Goal: Information Seeking & Learning: Understand process/instructions

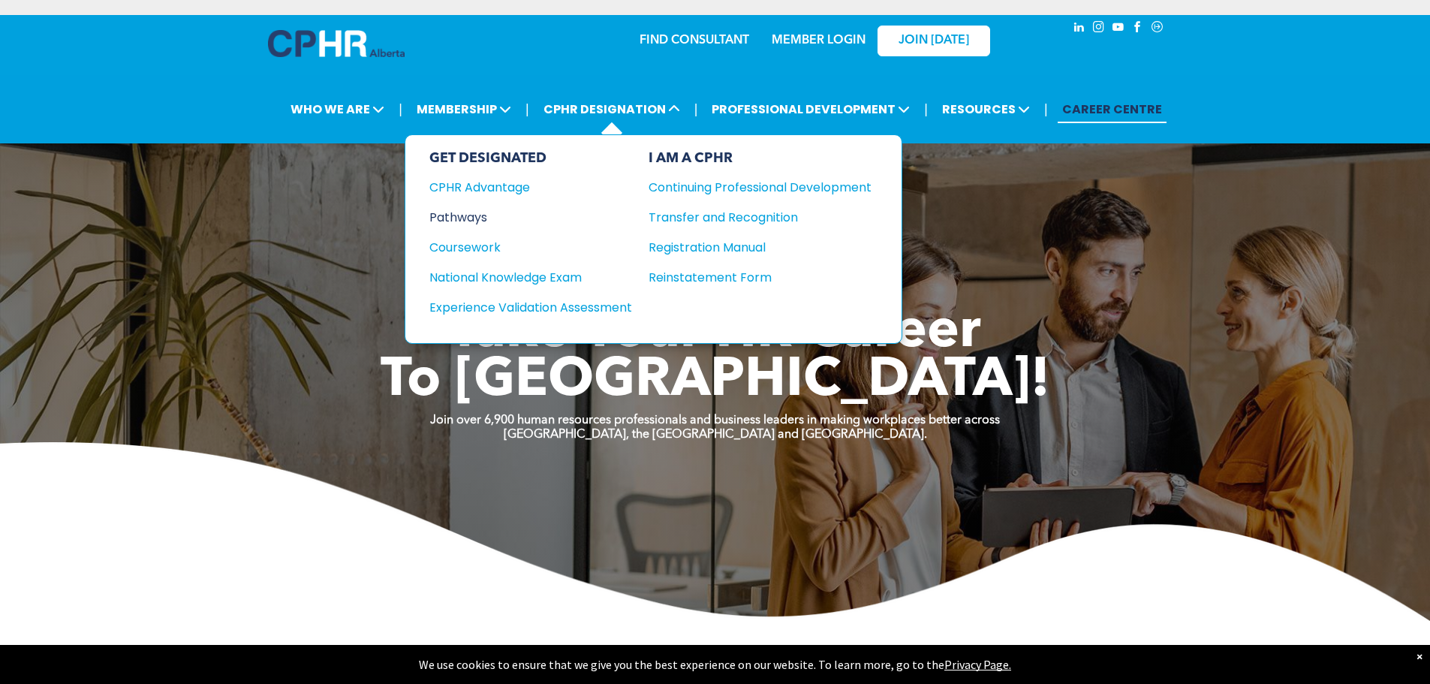
click at [466, 220] on div "Pathways" at bounding box center [520, 217] width 182 height 19
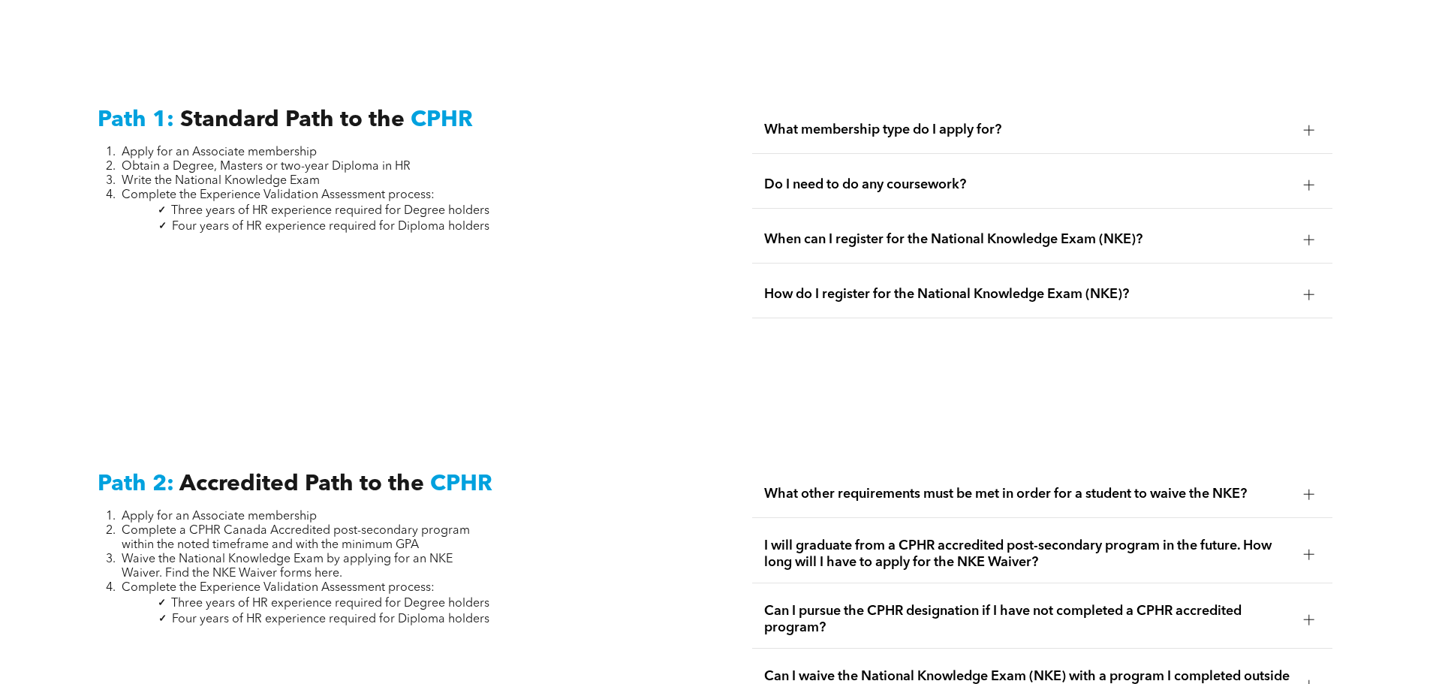
scroll to position [2327, 0]
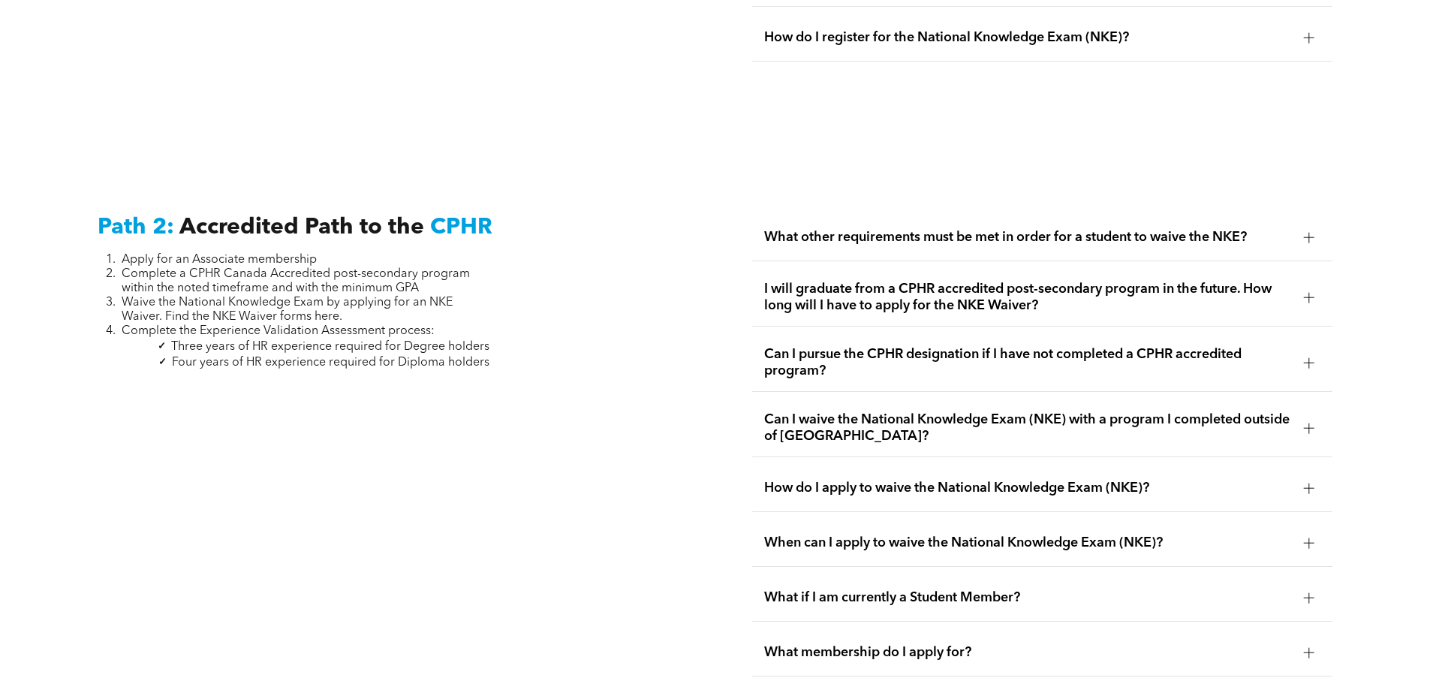
click at [1308, 357] on div at bounding box center [1309, 362] width 11 height 11
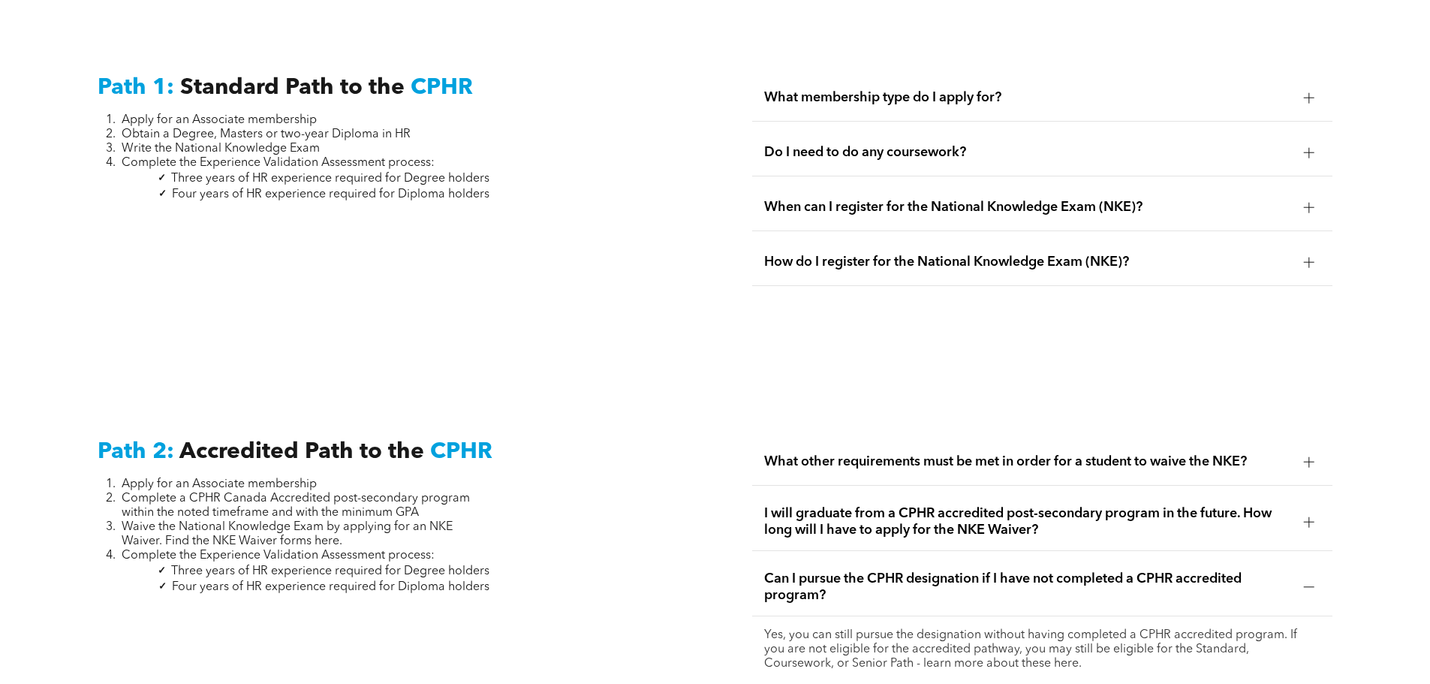
scroll to position [2233, 0]
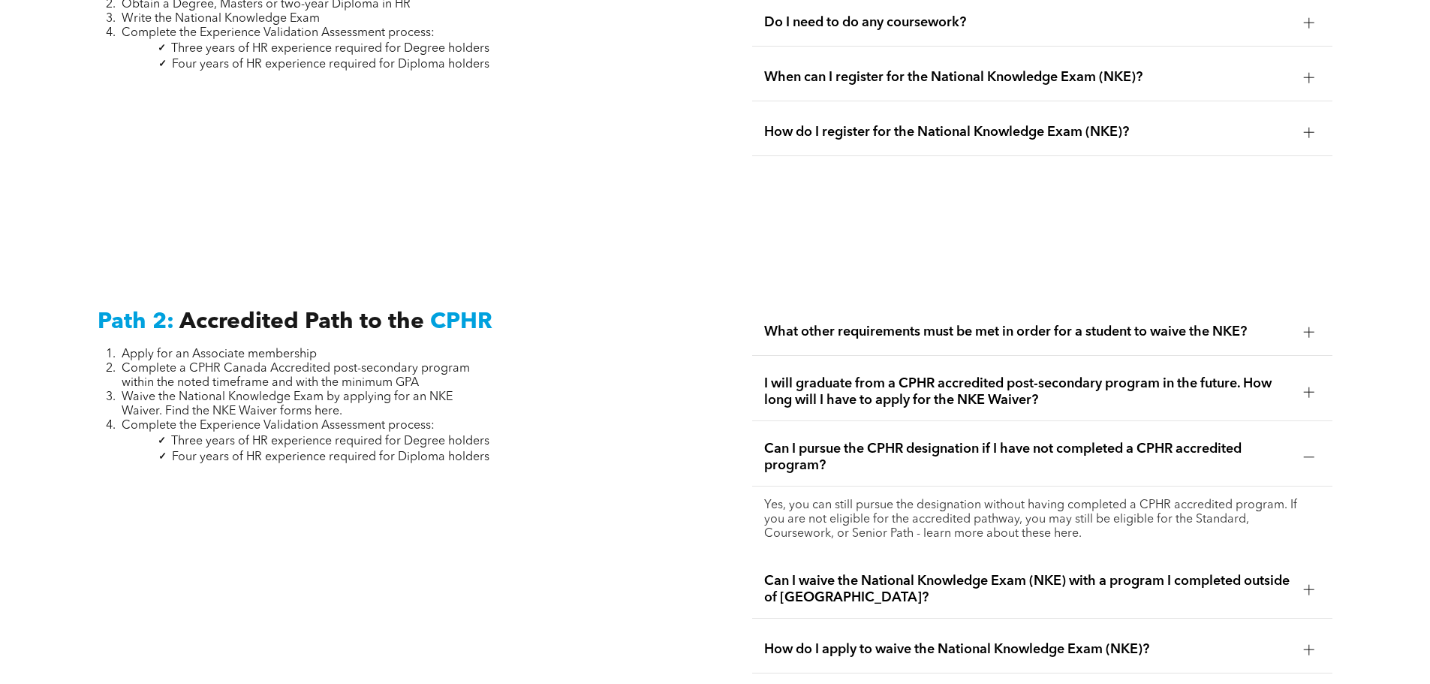
click at [1143, 375] on span "I will graduate from a CPHR accredited post-secondary program in the future. Ho…" at bounding box center [1028, 391] width 528 height 33
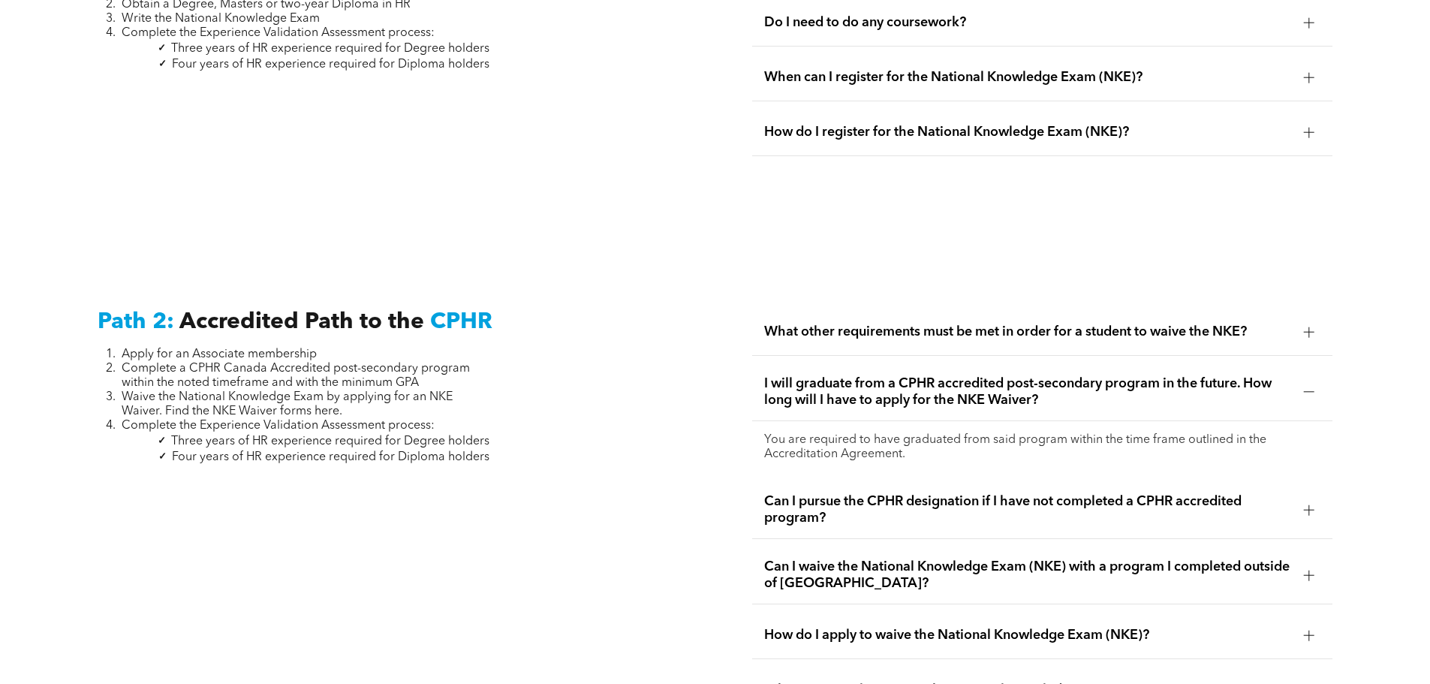
click at [1143, 375] on span "I will graduate from a CPHR accredited post-secondary program in the future. Ho…" at bounding box center [1028, 391] width 528 height 33
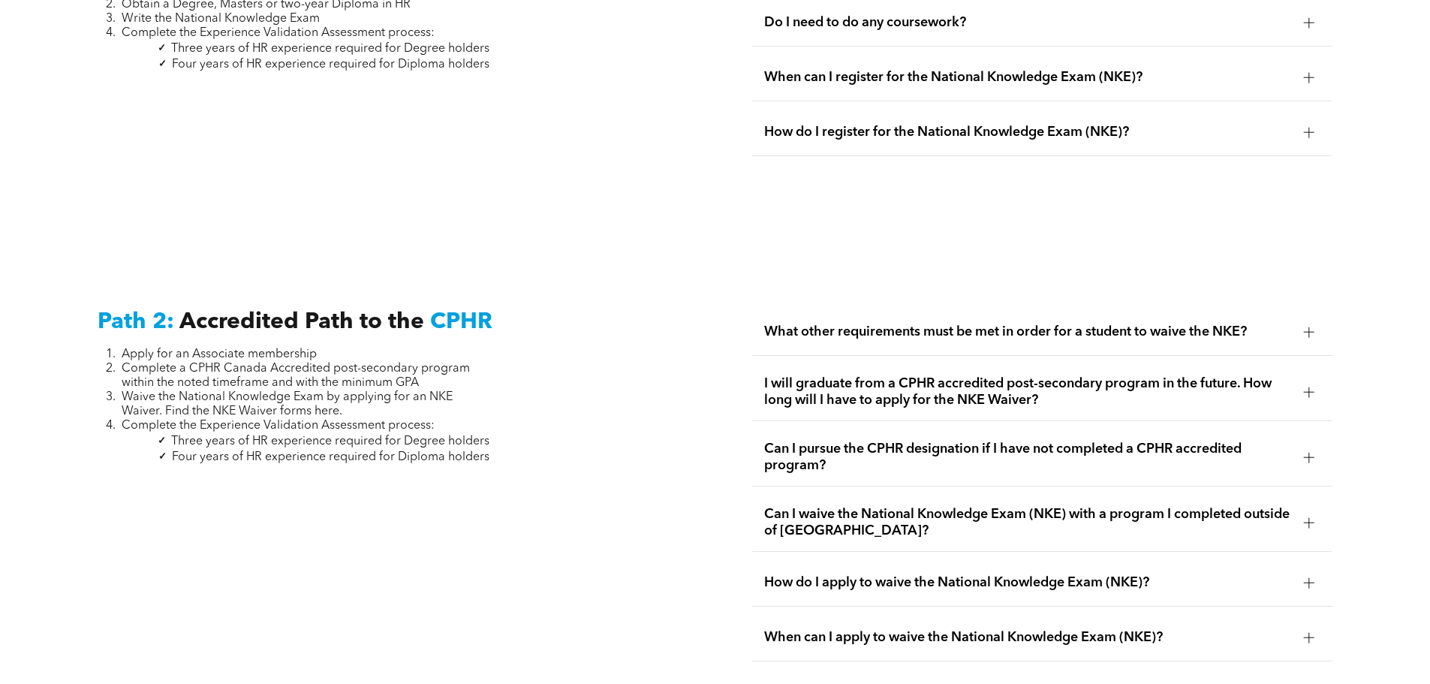
click at [1140, 324] on span "What other requirements must be met in order for a student to waive the NKE?" at bounding box center [1028, 332] width 528 height 17
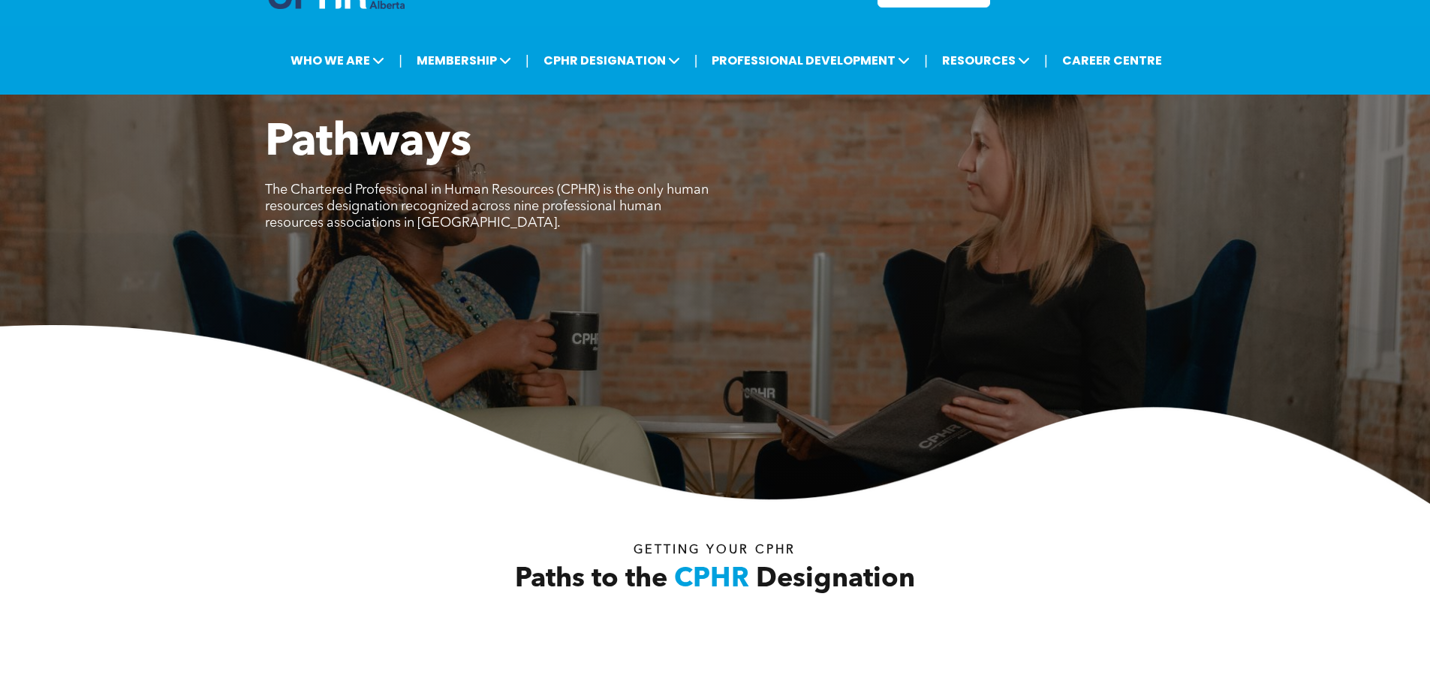
scroll to position [0, 0]
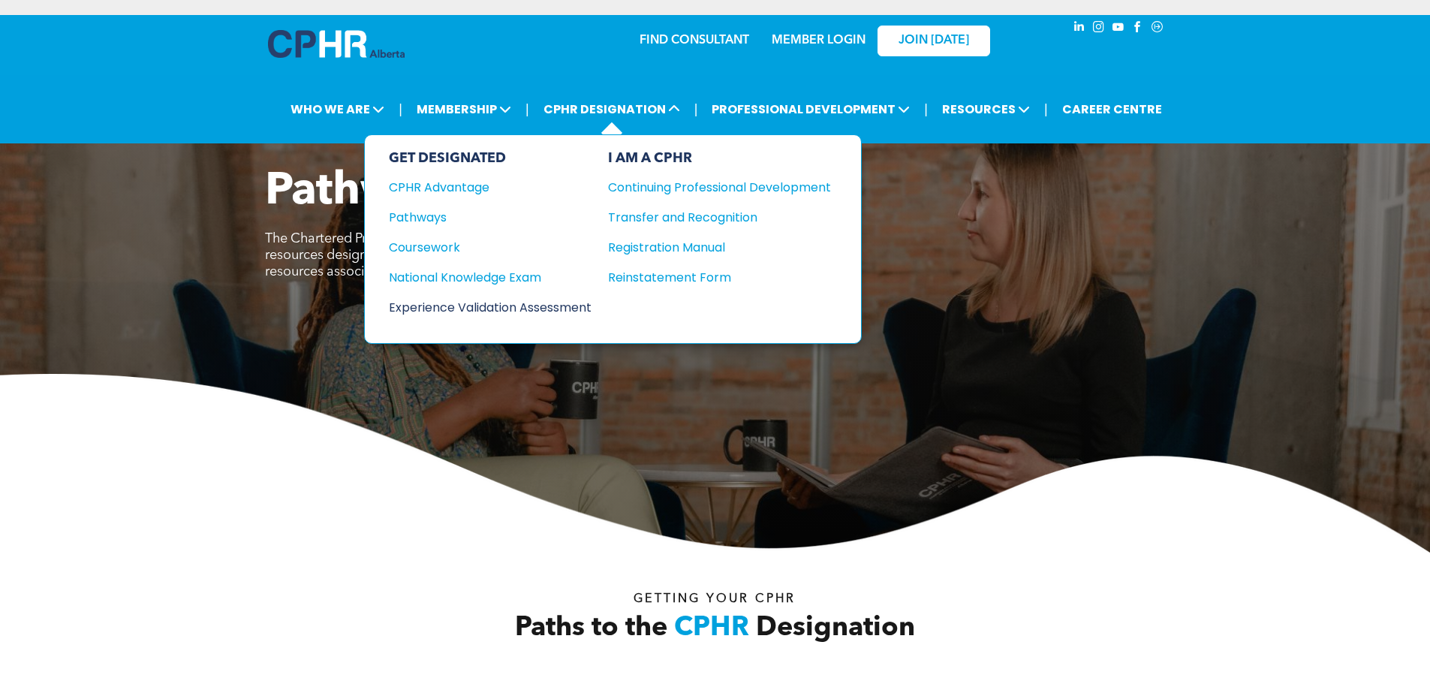
click at [514, 304] on div "Experience Validation Assessment" at bounding box center [480, 307] width 182 height 19
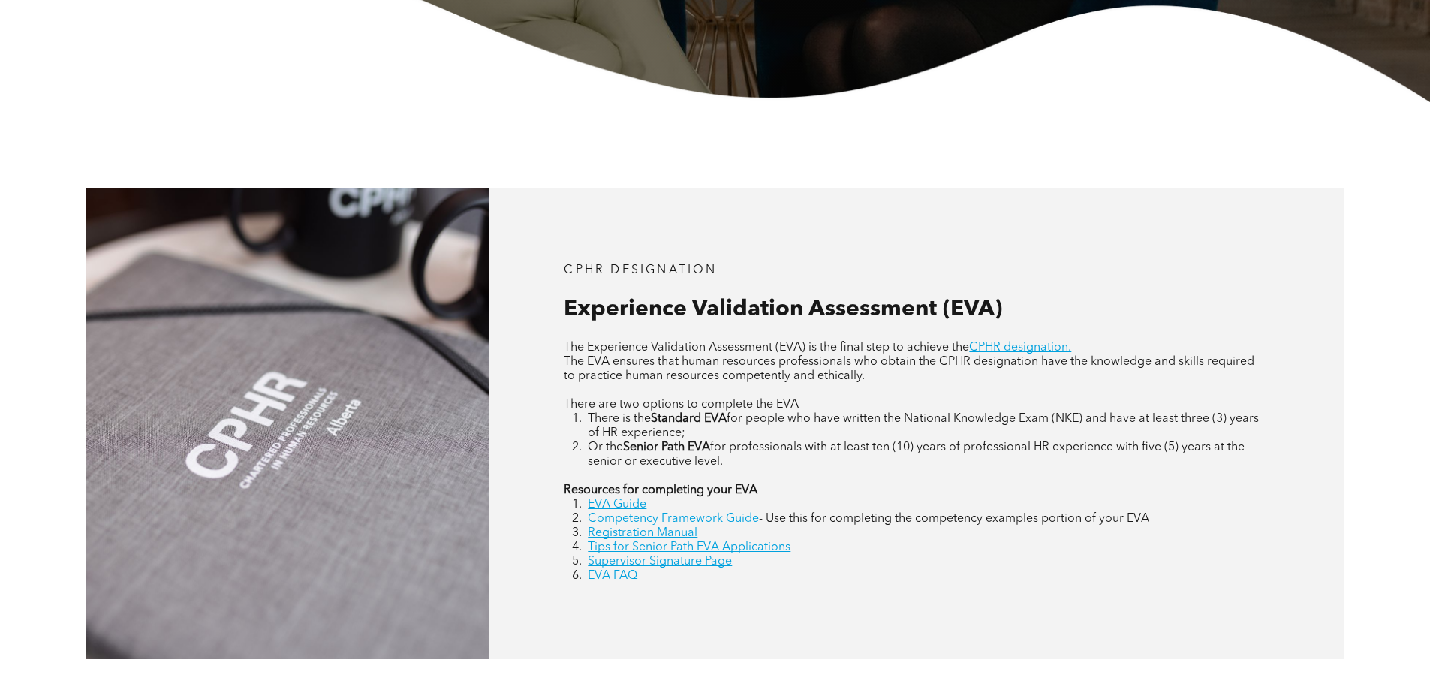
scroll to position [676, 0]
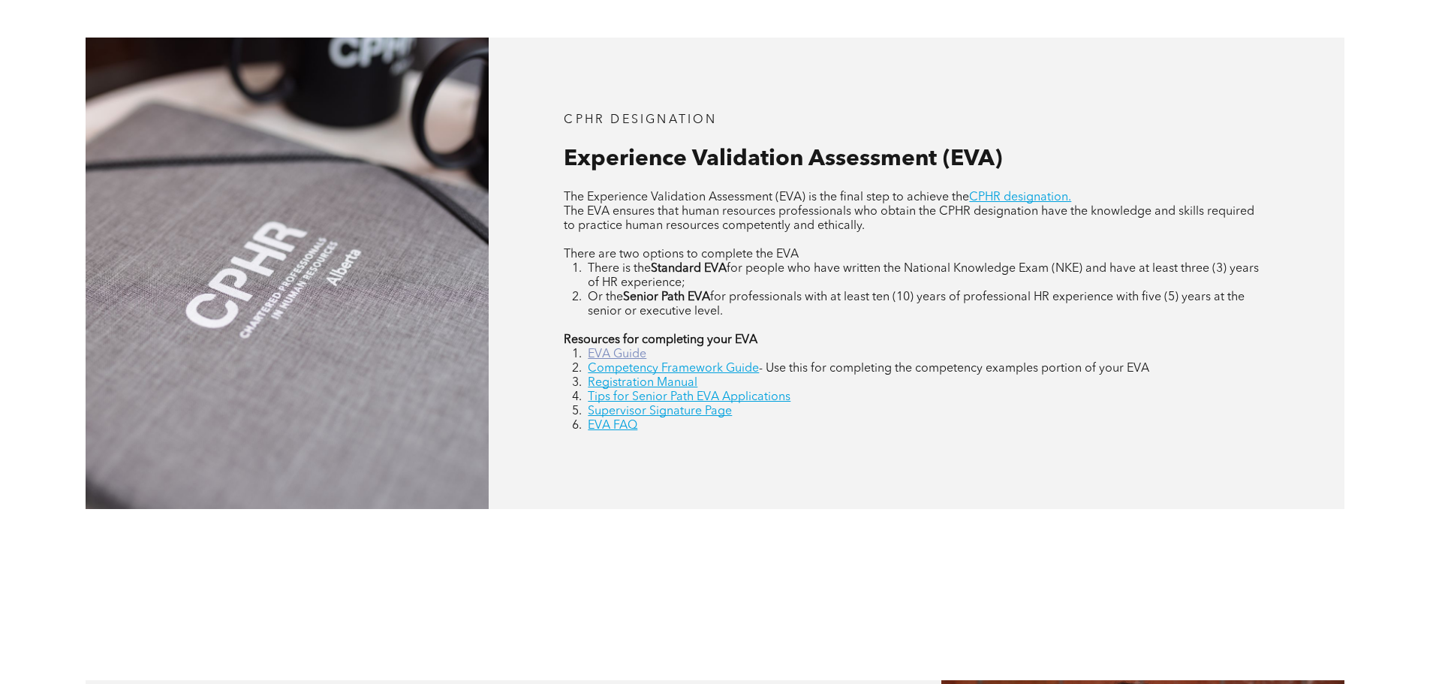
click at [615, 359] on link "EVA Guide" at bounding box center [617, 354] width 59 height 12
